Goal: Transaction & Acquisition: Book appointment/travel/reservation

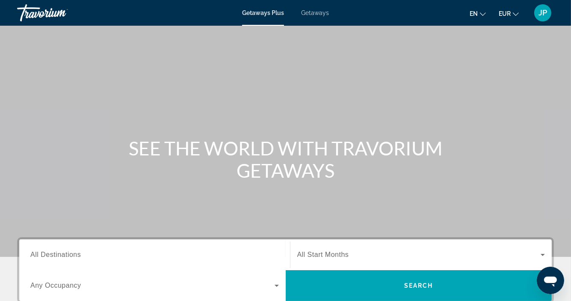
drag, startPoint x: 545, startPoint y: 10, endPoint x: 558, endPoint y: 13, distance: 13.2
click at [545, 10] on span "JP" at bounding box center [542, 13] width 9 height 9
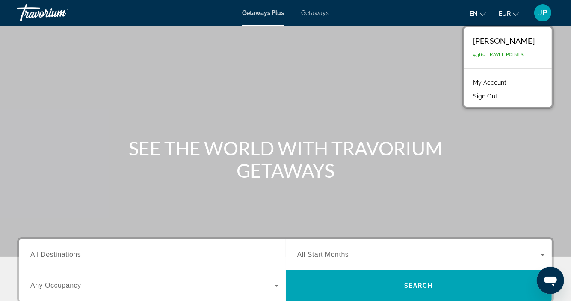
click at [485, 81] on link "My Account" at bounding box center [490, 82] width 42 height 11
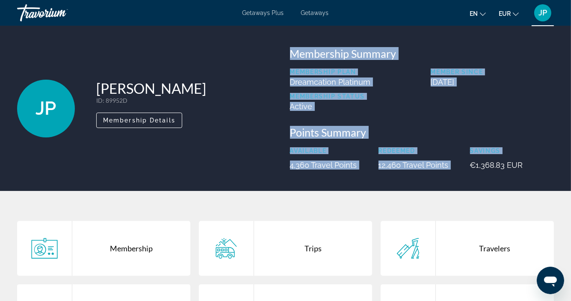
drag, startPoint x: 264, startPoint y: 163, endPoint x: 464, endPoint y: 160, distance: 199.7
click at [464, 160] on div "JP [PERSON_NAME] ID : 89952D Secondary Member Membership Details Membership Sum…" at bounding box center [285, 108] width 545 height 122
click at [425, 182] on div "JP [PERSON_NAME] ID : 89952D Secondary Member Membership Details Membership Sum…" at bounding box center [285, 108] width 571 height 165
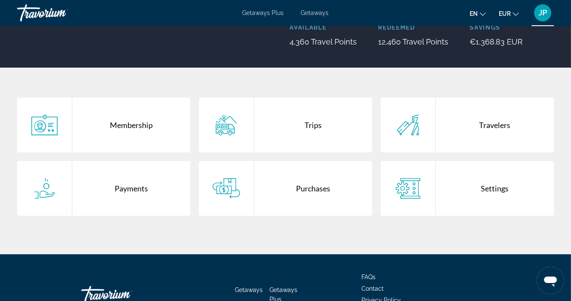
scroll to position [181, 0]
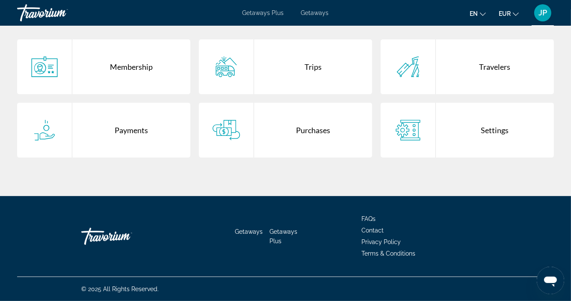
click at [278, 230] on span "Getaways Plus" at bounding box center [283, 236] width 28 height 16
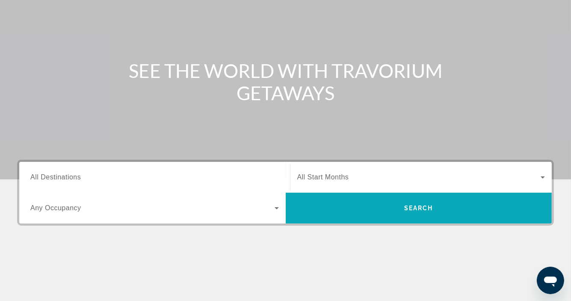
scroll to position [192, 0]
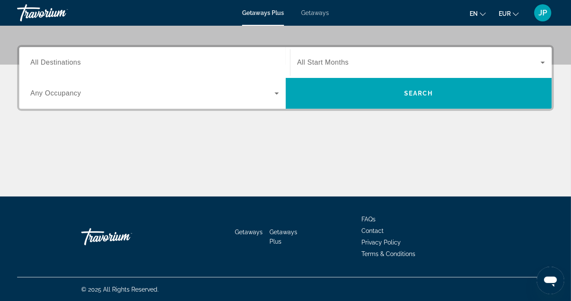
click at [244, 231] on span "Getaways" at bounding box center [249, 231] width 28 height 7
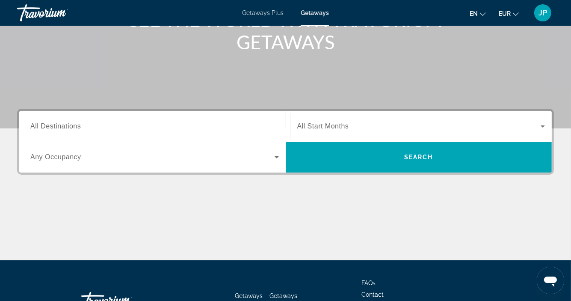
scroll to position [192, 0]
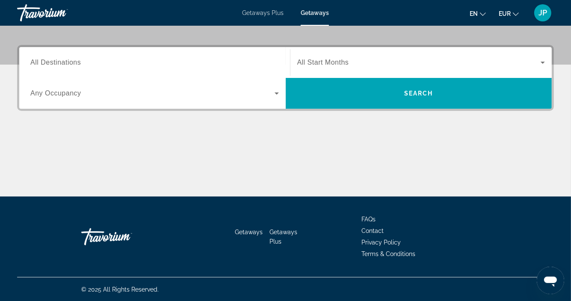
click at [277, 236] on li "Getaways Plus" at bounding box center [286, 235] width 35 height 19
click at [275, 235] on li "Getaways Plus" at bounding box center [286, 235] width 35 height 19
click at [276, 231] on span "Getaways Plus" at bounding box center [283, 236] width 28 height 16
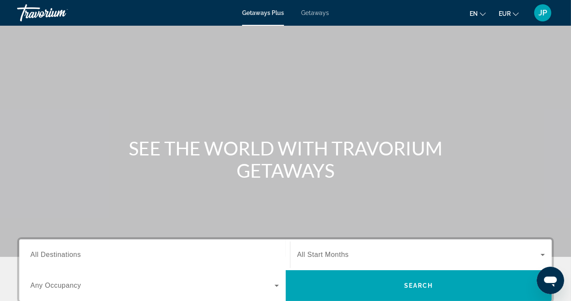
click at [232, 242] on div "Search widget" at bounding box center [154, 254] width 248 height 24
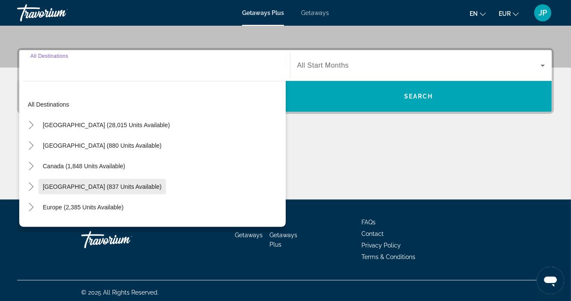
scroll to position [192, 0]
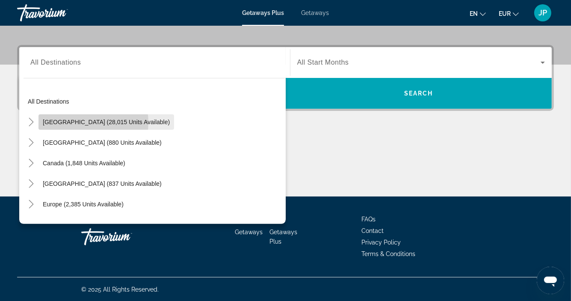
click at [80, 122] on span "[GEOGRAPHIC_DATA] (28,015 units available)" at bounding box center [106, 121] width 127 height 7
type input "**********"
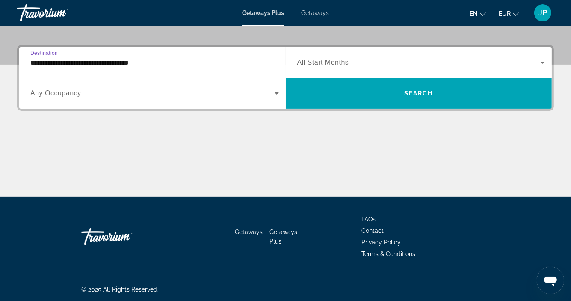
click at [149, 99] on div "Search widget" at bounding box center [154, 93] width 248 height 24
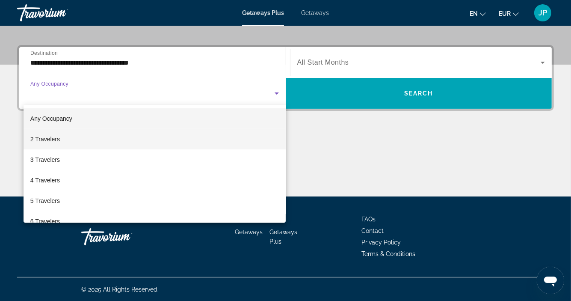
click at [115, 147] on mat-option "2 Travelers" at bounding box center [155, 139] width 262 height 21
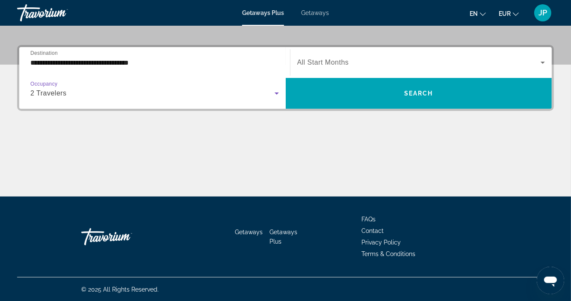
click at [369, 58] on span "Search widget" at bounding box center [419, 62] width 244 height 10
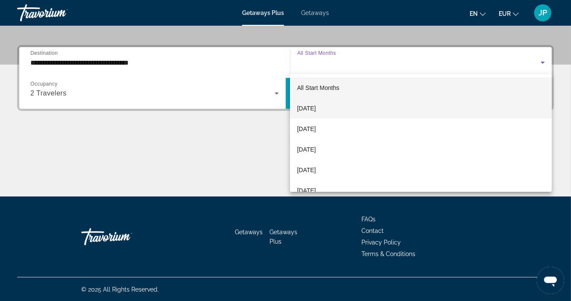
click at [341, 104] on mat-option "[DATE]" at bounding box center [421, 108] width 262 height 21
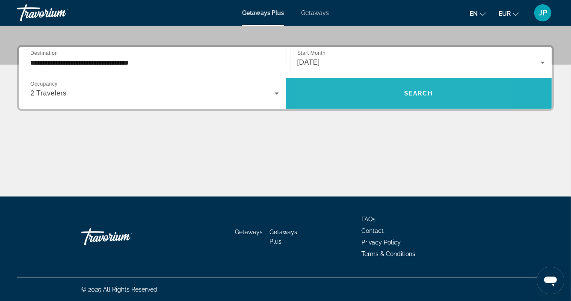
click at [369, 95] on span "Search widget" at bounding box center [419, 93] width 266 height 21
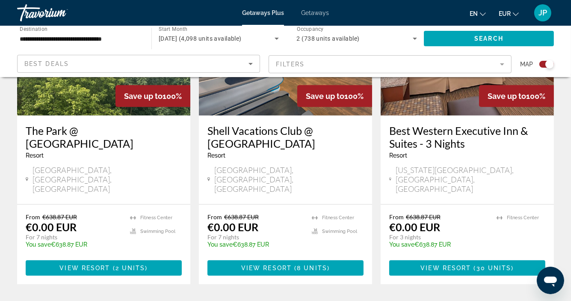
scroll to position [470, 0]
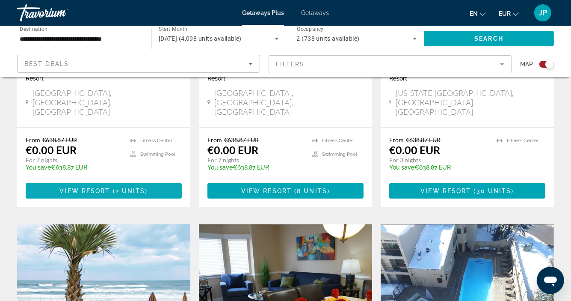
click at [132, 187] on span "2 units" at bounding box center [130, 190] width 30 height 7
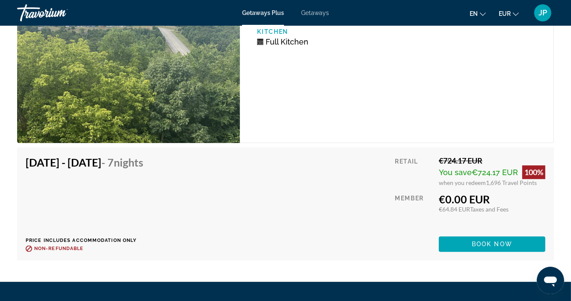
scroll to position [1924, 0]
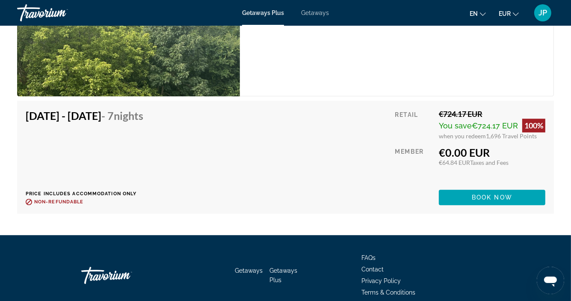
click at [249, 274] on span "Getaways" at bounding box center [249, 270] width 28 height 7
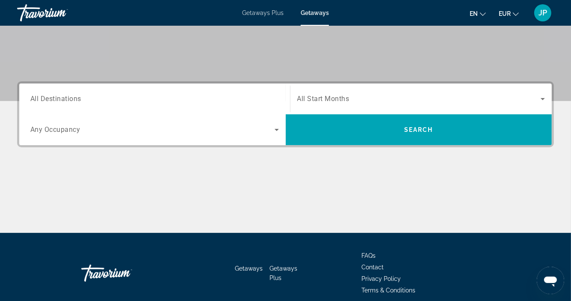
scroll to position [192, 0]
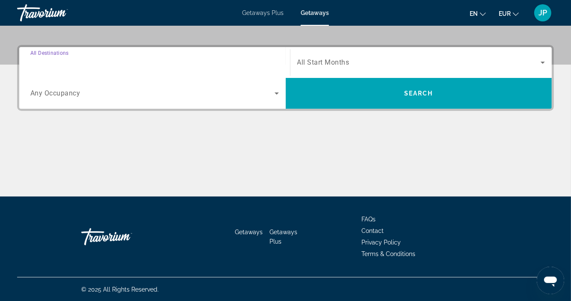
click at [113, 62] on input "Destination All Destinations" at bounding box center [154, 63] width 248 height 10
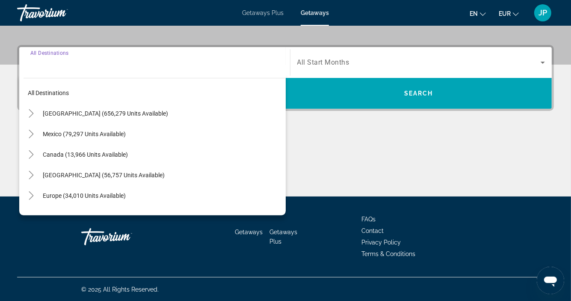
click at [90, 118] on span "Search widget" at bounding box center [161, 113] width 247 height 21
type input "**********"
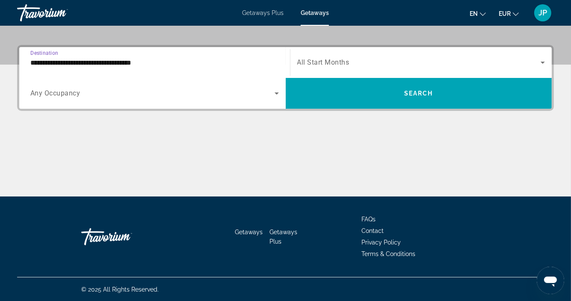
click at [88, 92] on span "Search widget" at bounding box center [152, 93] width 244 height 10
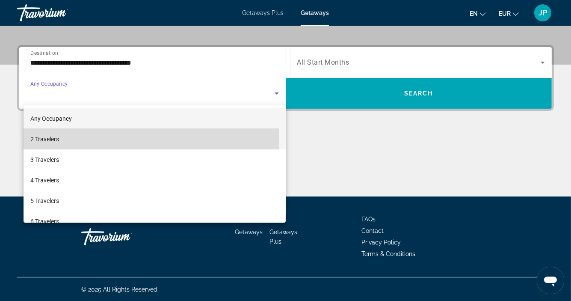
click at [84, 140] on mat-option "2 Travelers" at bounding box center [155, 139] width 262 height 21
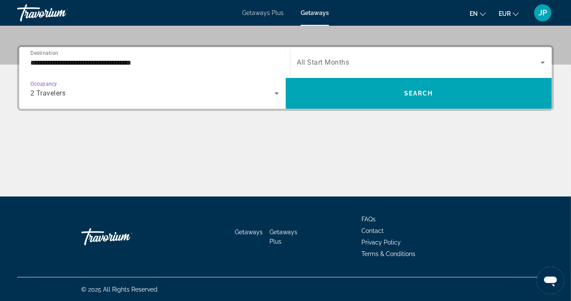
click at [323, 62] on span "All Start Months" at bounding box center [323, 63] width 52 height 8
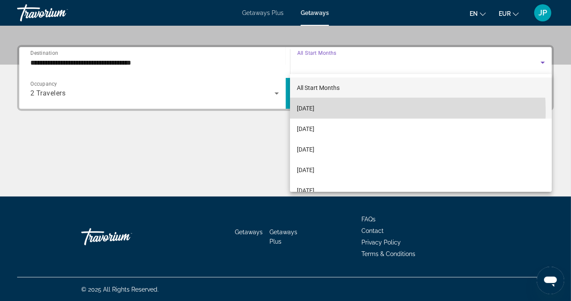
click at [338, 111] on mat-option "[DATE]" at bounding box center [421, 108] width 262 height 21
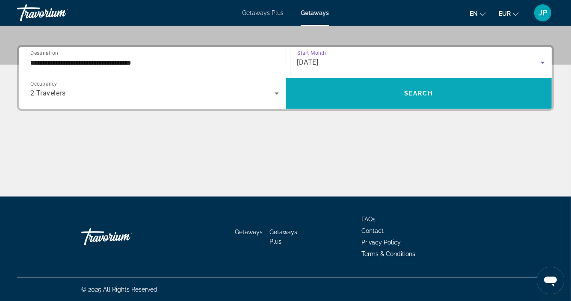
click at [377, 98] on span "Search widget" at bounding box center [419, 93] width 266 height 21
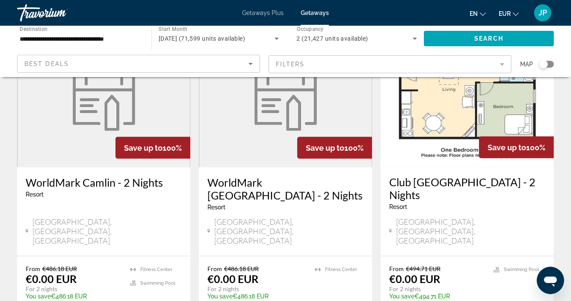
scroll to position [1160, 0]
